Goal: Find specific page/section: Find specific page/section

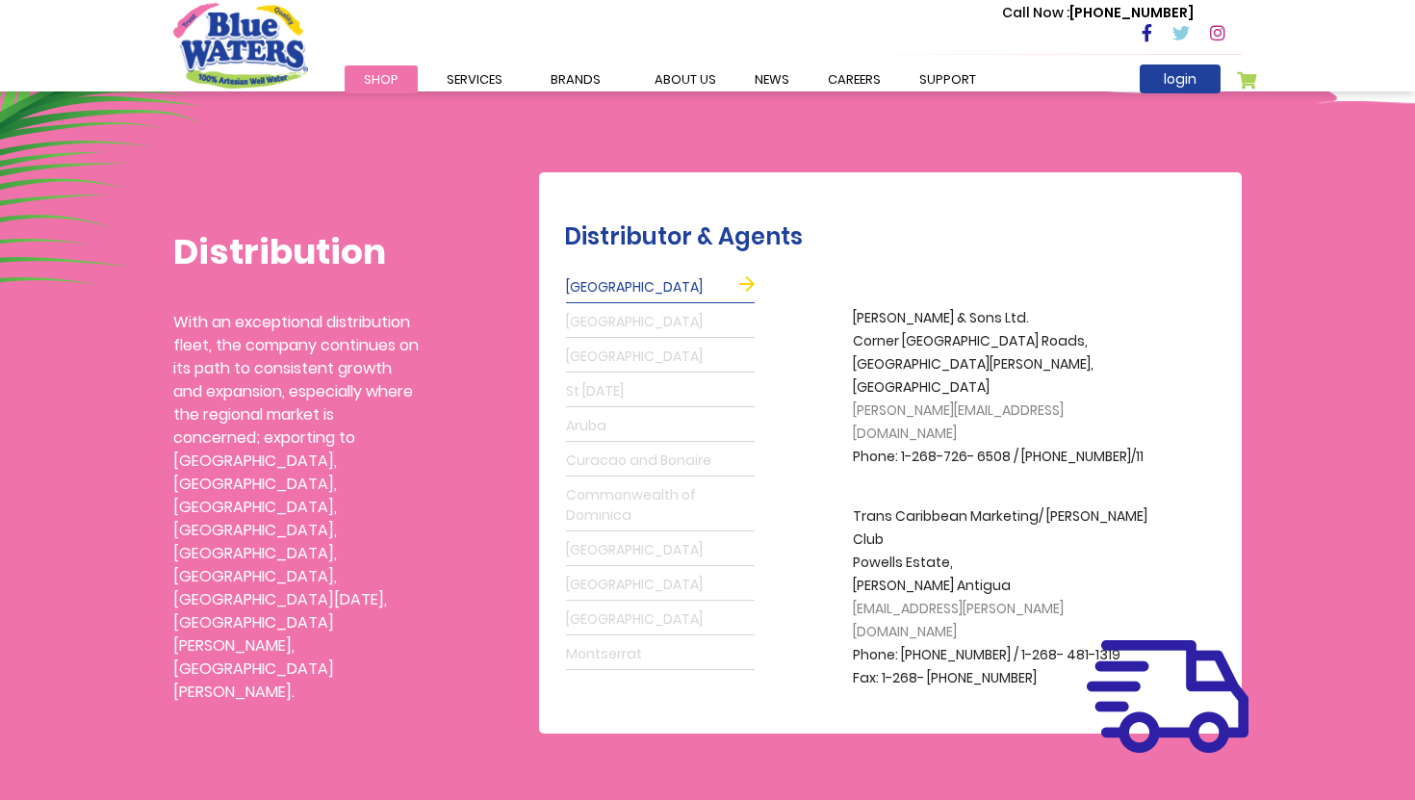
scroll to position [412, 0]
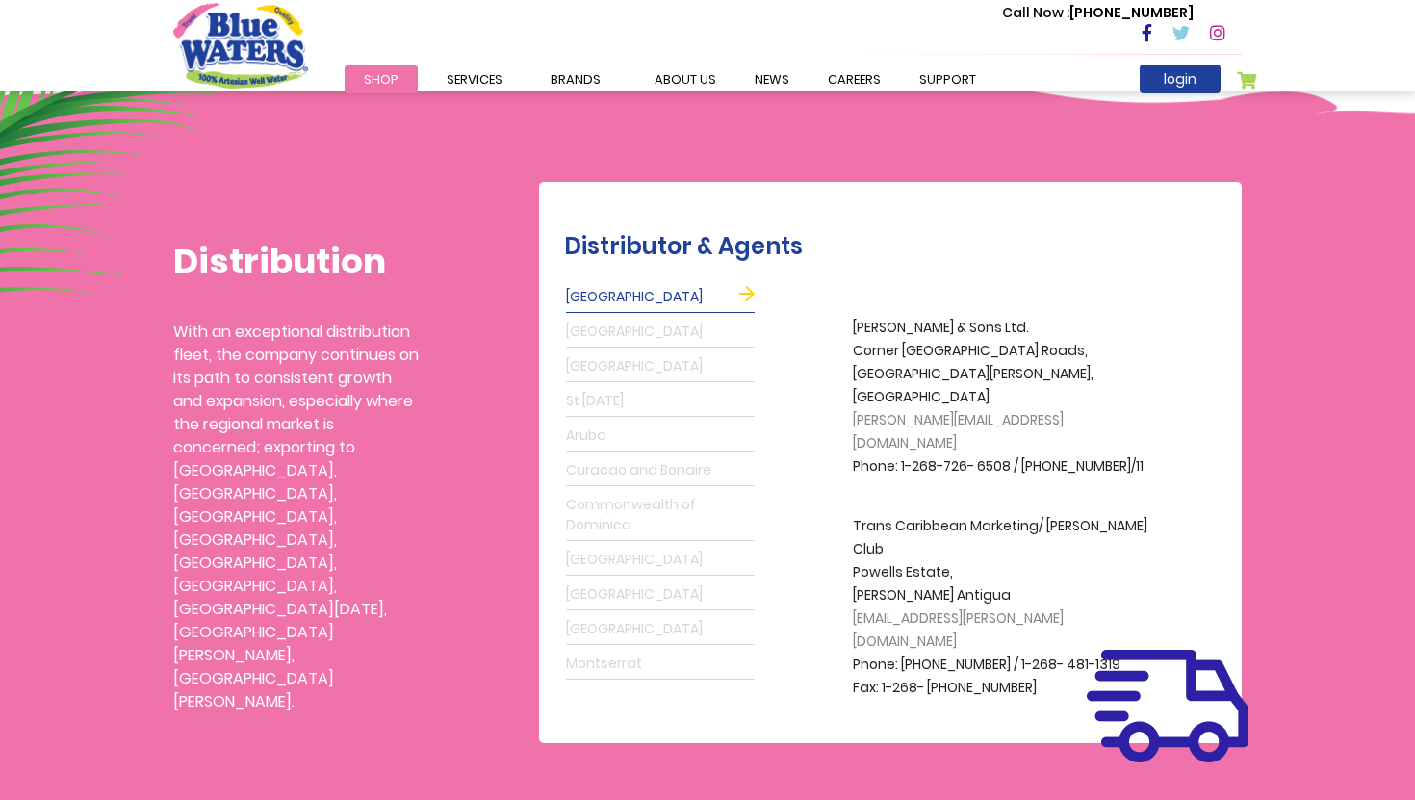
click at [610, 397] on link "St Lucia" at bounding box center [660, 401] width 189 height 31
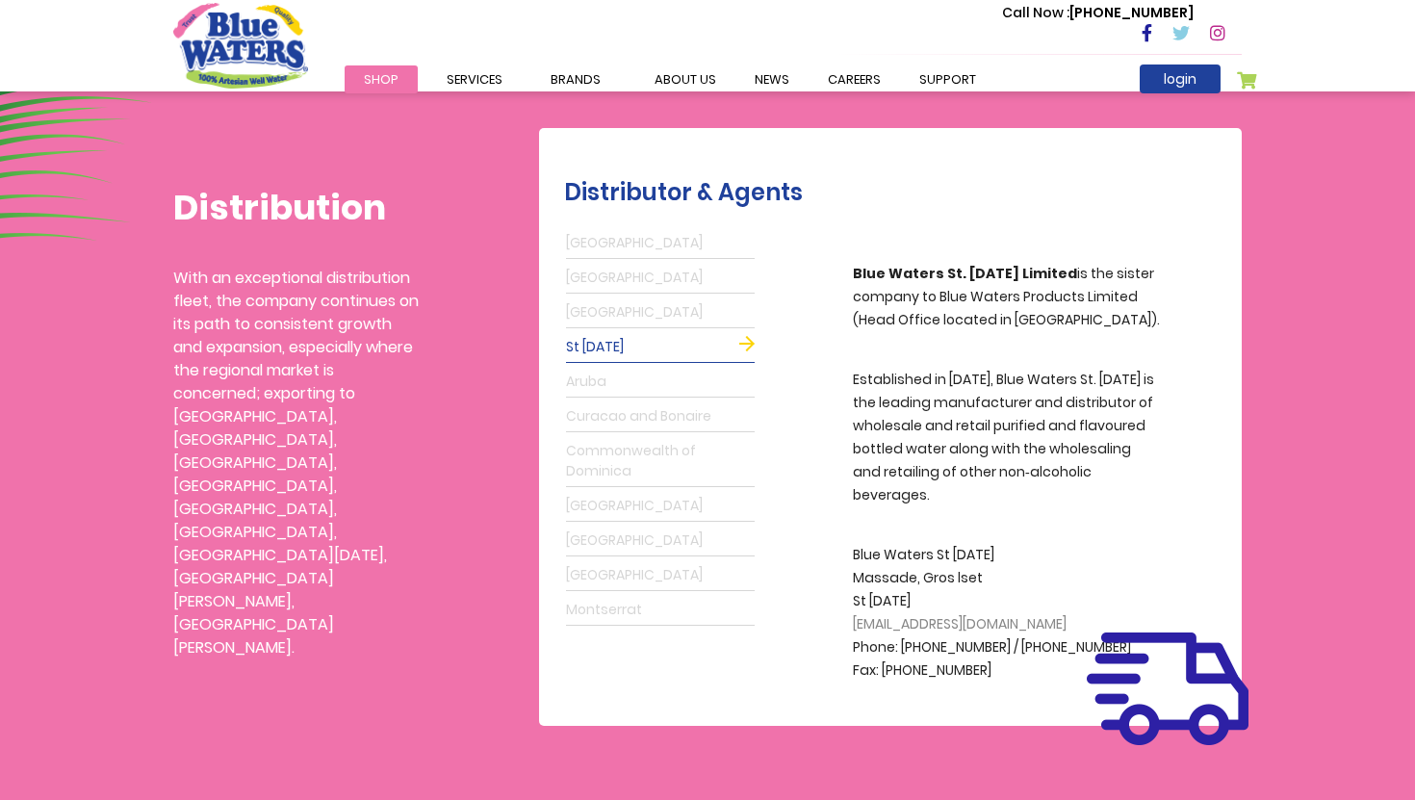
scroll to position [373, 0]
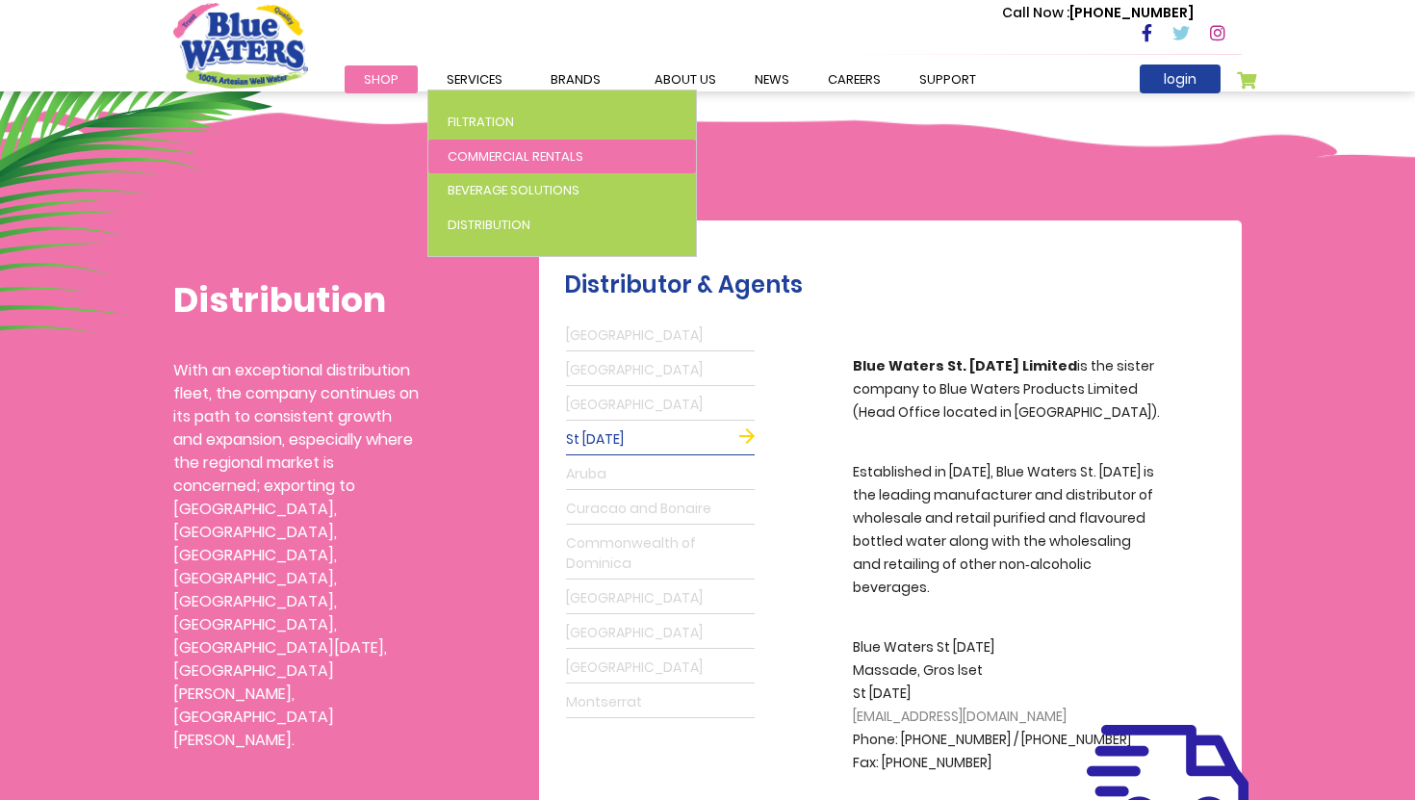
click at [490, 157] on span "Commercial Rentals" at bounding box center [516, 156] width 136 height 18
click at [535, 155] on span "Commercial Rentals" at bounding box center [516, 156] width 136 height 18
click at [599, 155] on link "Commercial Rentals" at bounding box center [562, 157] width 268 height 35
click at [480, 159] on span "Commercial Rentals" at bounding box center [516, 156] width 136 height 18
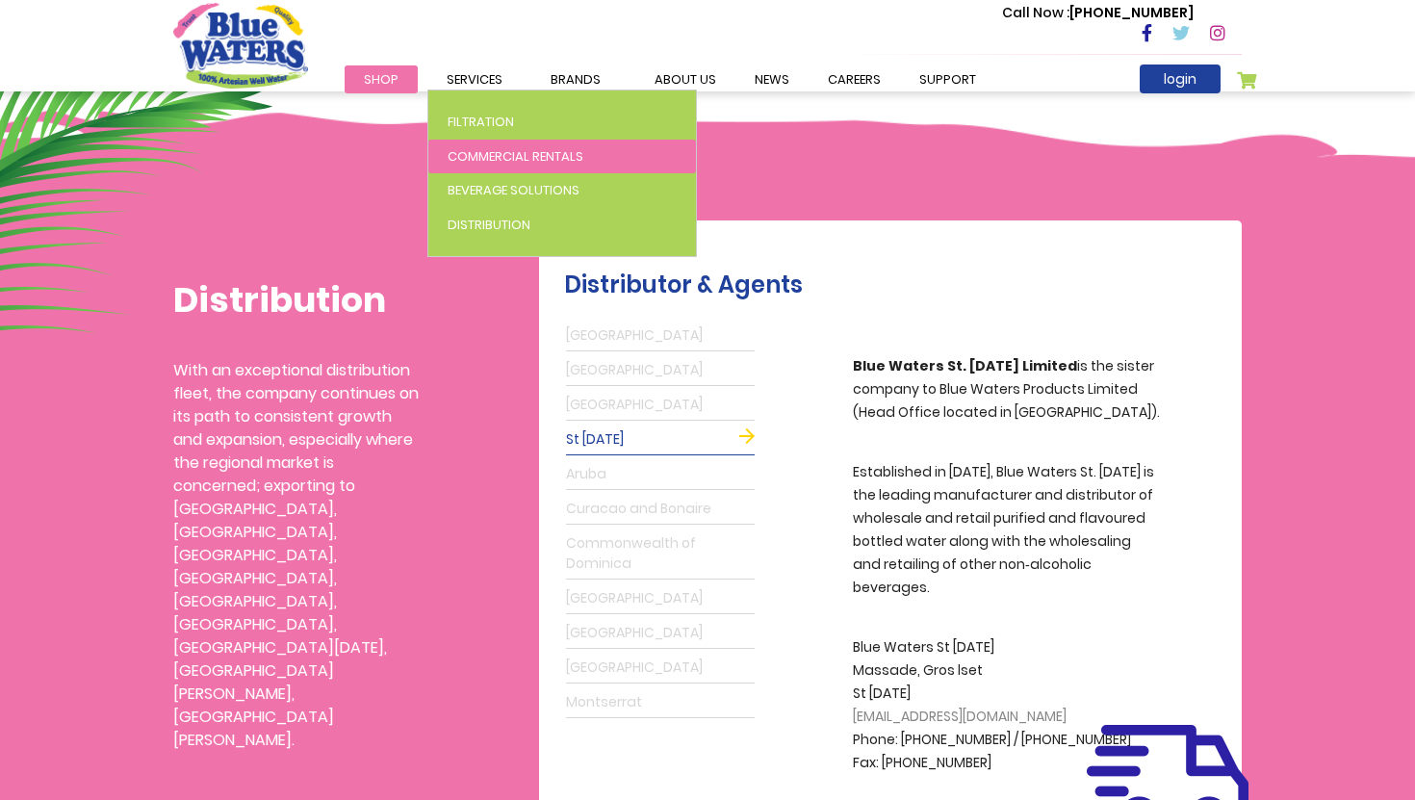
click at [503, 151] on span "Commercial Rentals" at bounding box center [516, 156] width 136 height 18
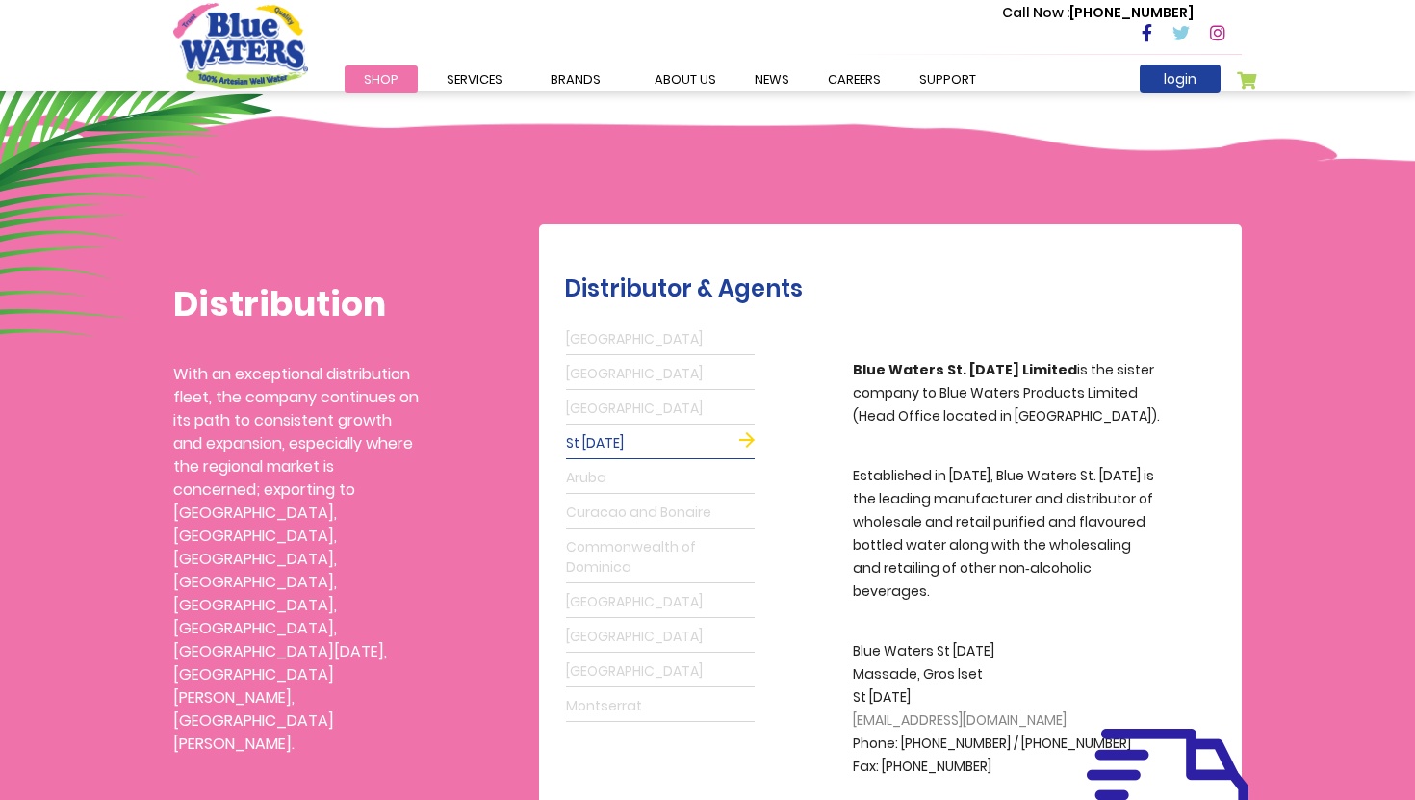
scroll to position [0, 0]
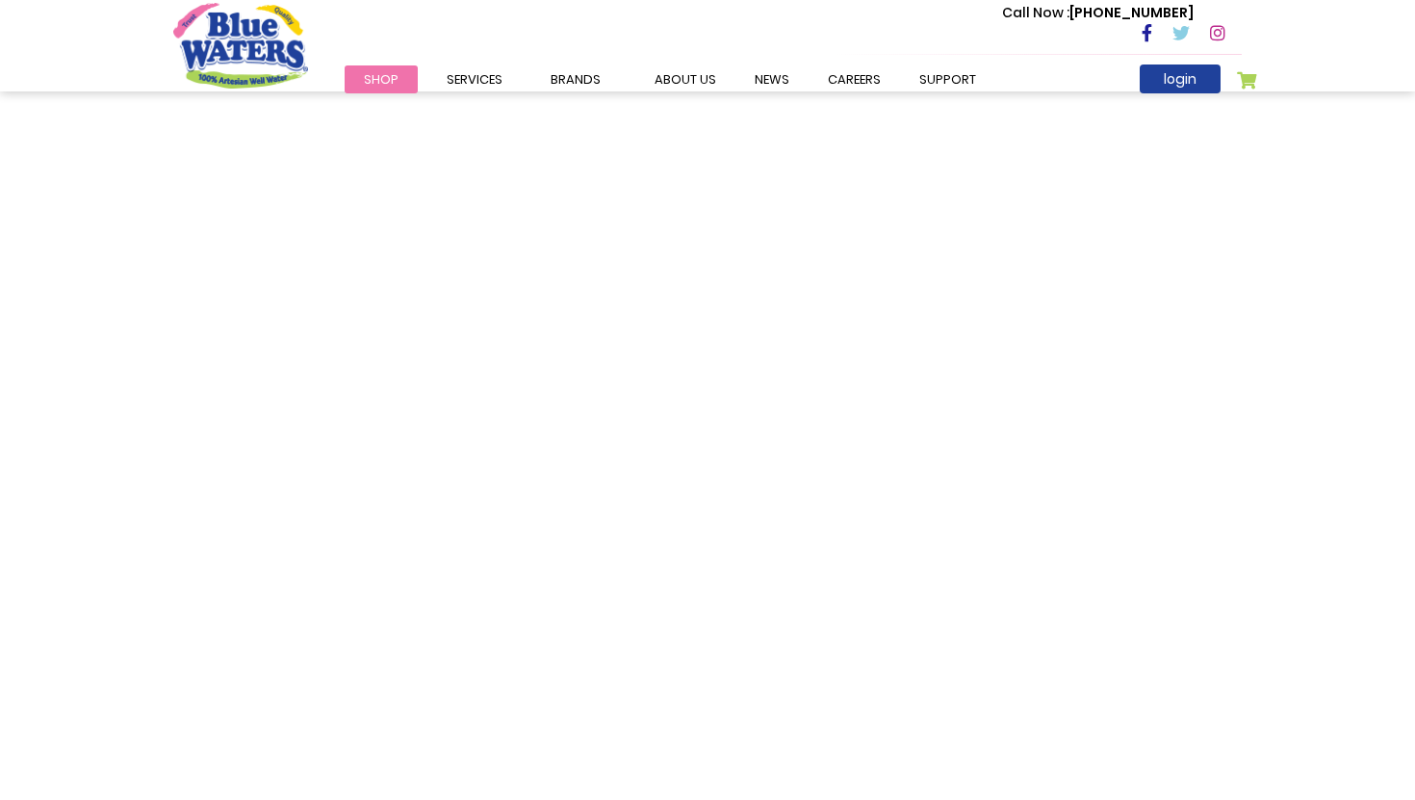
click at [386, 78] on span "Shop" at bounding box center [381, 79] width 35 height 18
